Goal: Task Accomplishment & Management: Use online tool/utility

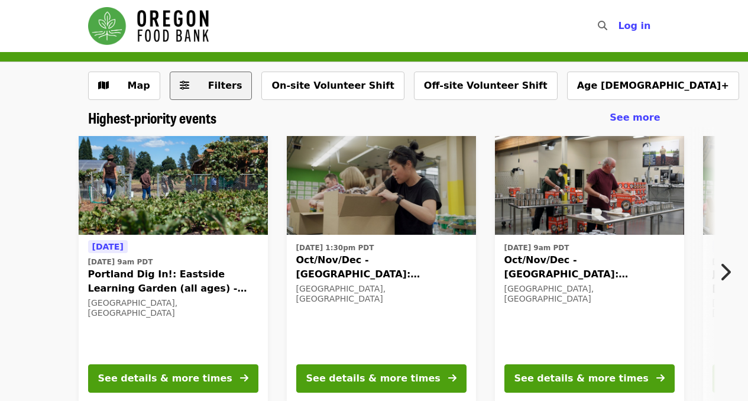
click at [215, 86] on span "Filters" at bounding box center [225, 85] width 34 height 11
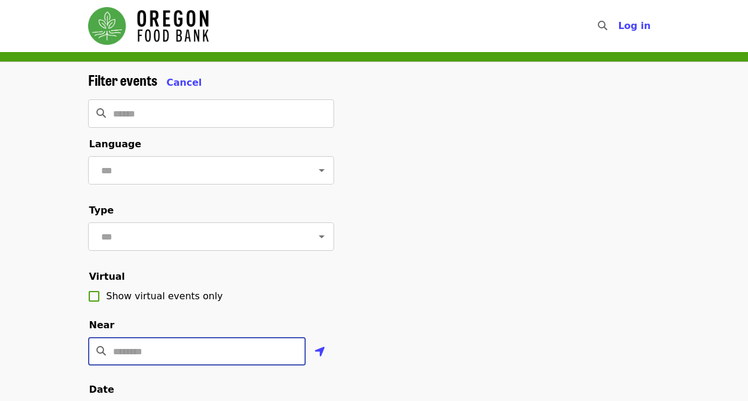
click at [190, 365] on input "Location" at bounding box center [209, 351] width 193 height 28
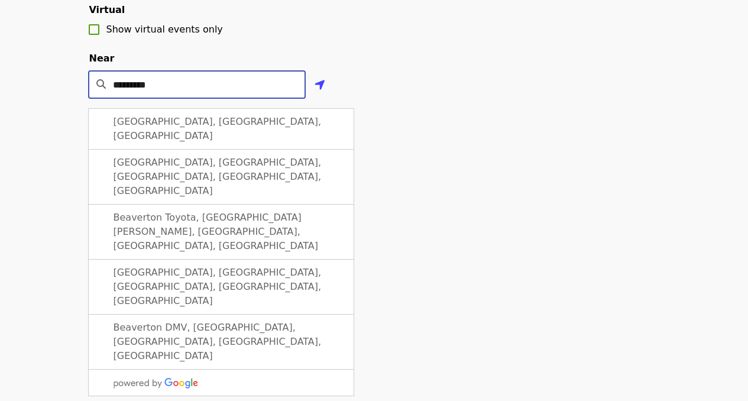
scroll to position [274, 0]
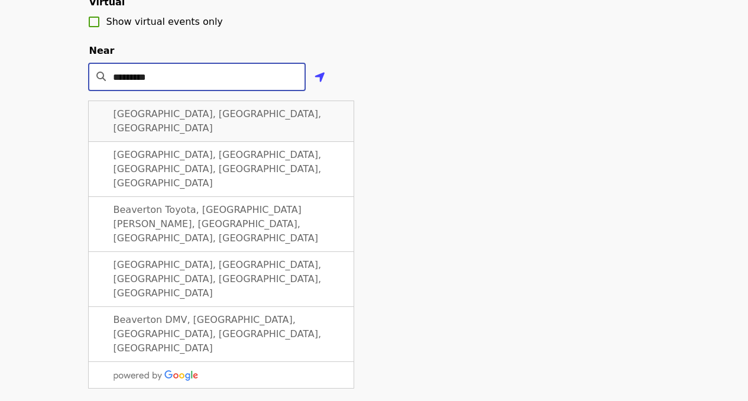
click at [182, 128] on span "Beaverton, OR, USA" at bounding box center [217, 120] width 208 height 25
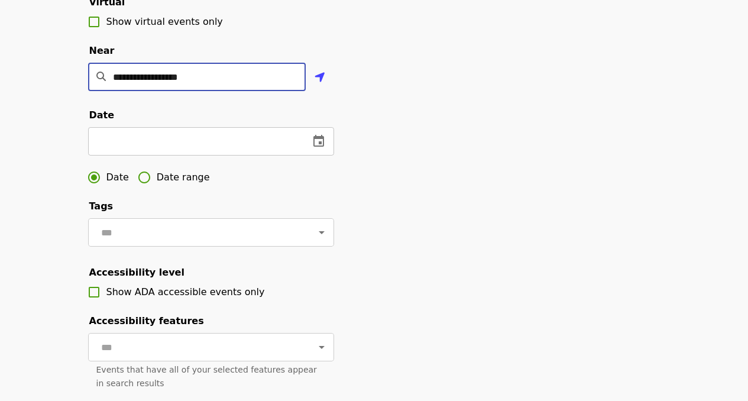
type input "**********"
click at [164, 155] on input "text" at bounding box center [194, 141] width 212 height 28
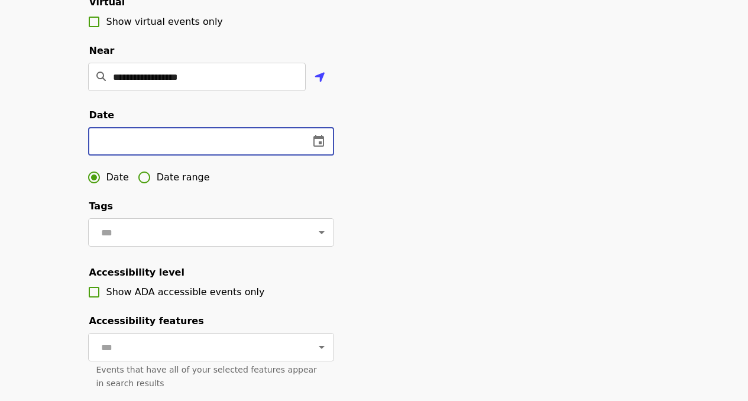
click at [317, 148] on icon "change date" at bounding box center [318, 141] width 14 height 14
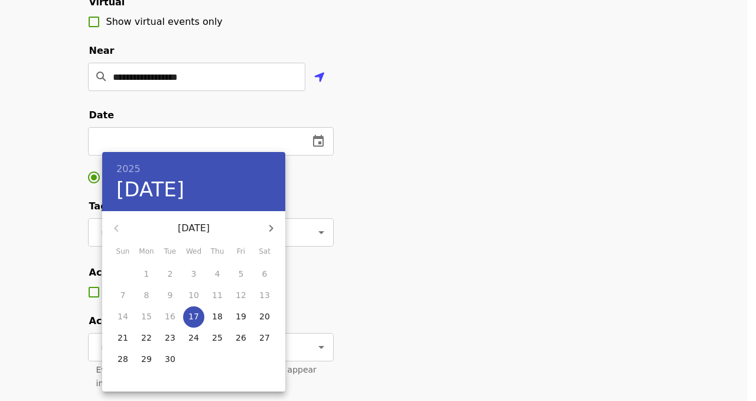
click at [218, 313] on p "18" at bounding box center [217, 316] width 11 height 12
type input "**********"
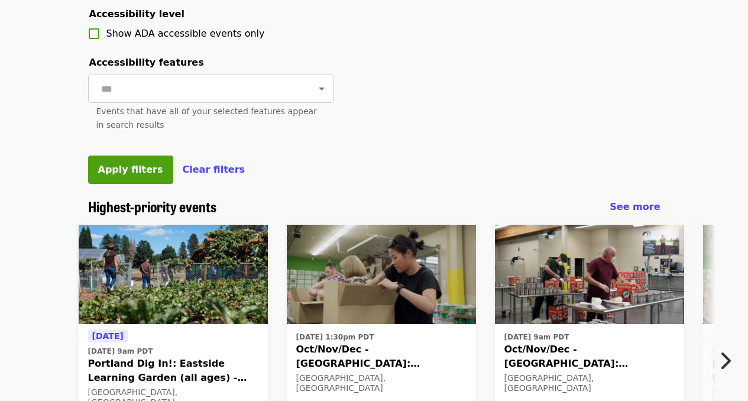
scroll to position [529, 0]
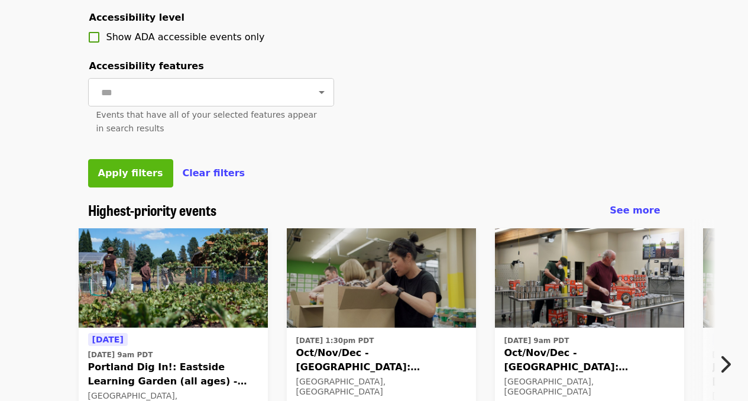
click at [118, 178] on span "Apply filters" at bounding box center [130, 172] width 65 height 11
